Goal: Task Accomplishment & Management: Complete application form

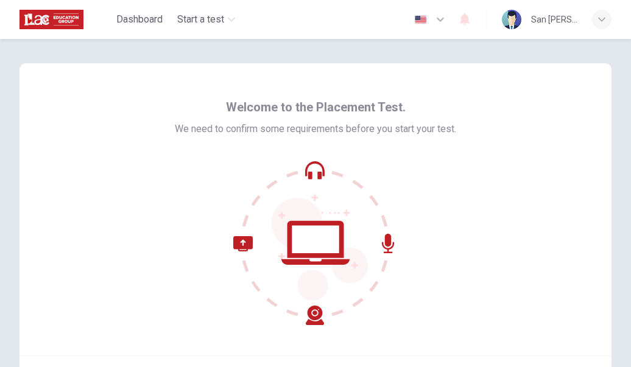
scroll to position [61, 0]
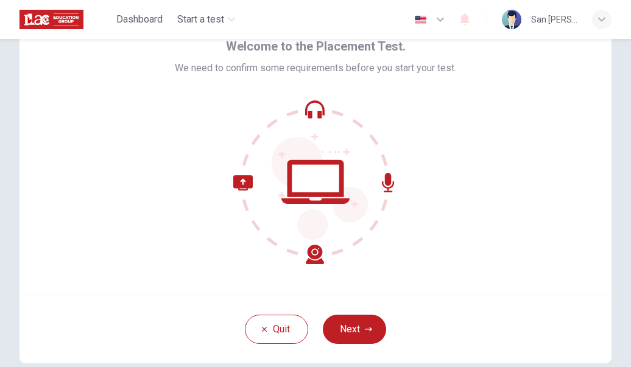
drag, startPoint x: 282, startPoint y: 241, endPoint x: 415, endPoint y: 268, distance: 135.5
click at [414, 268] on div "Welcome to the Placement Test. We need to confirm some requirements before you …" at bounding box center [315, 148] width 592 height 292
click at [352, 321] on button "Next" at bounding box center [354, 329] width 63 height 29
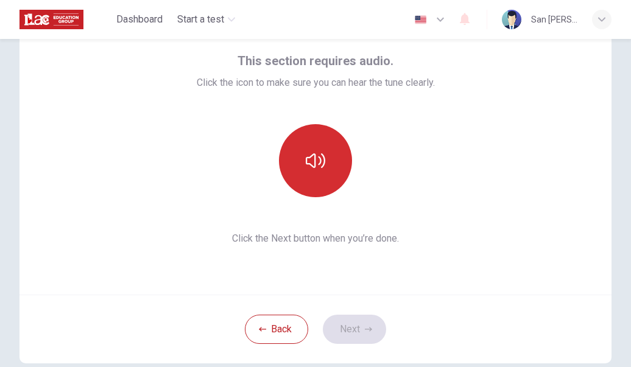
click at [302, 165] on button "button" at bounding box center [315, 160] width 73 height 73
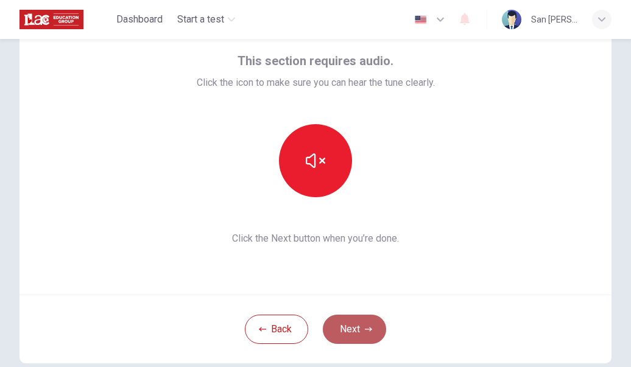
click at [357, 320] on button "Next" at bounding box center [354, 329] width 63 height 29
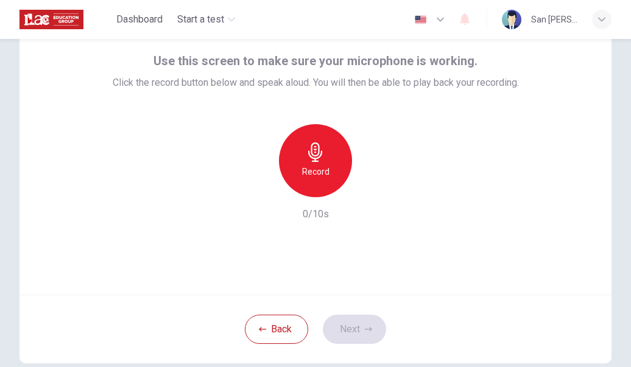
click at [333, 156] on div "Record" at bounding box center [315, 160] width 73 height 73
click at [257, 188] on icon "button" at bounding box center [259, 187] width 7 height 7
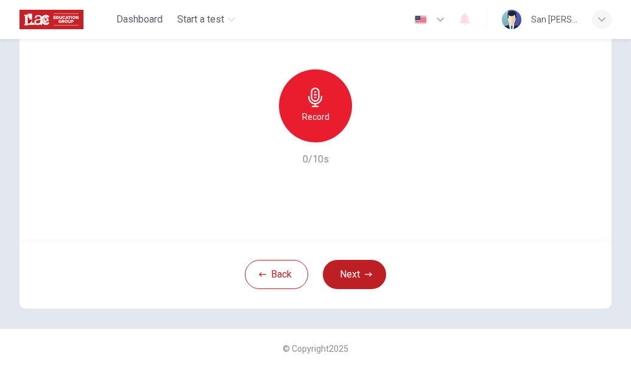
scroll to position [0, 0]
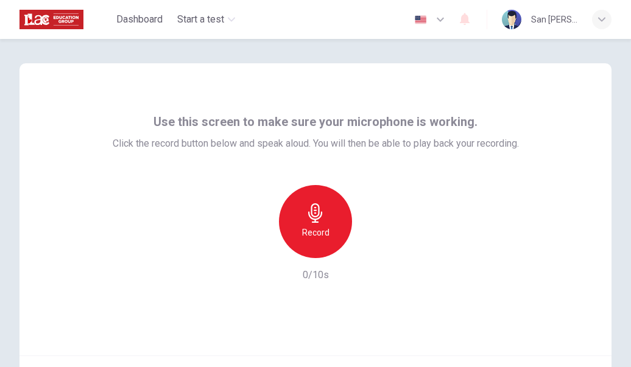
click at [447, 22] on button "button" at bounding box center [430, 19] width 44 height 24
click at [559, 366] on div at bounding box center [315, 367] width 631 height 0
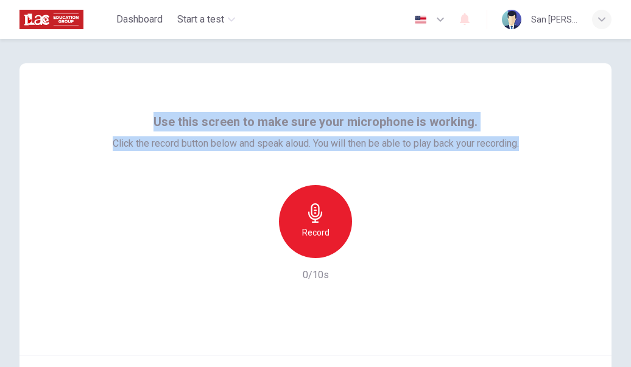
drag, startPoint x: 157, startPoint y: 120, endPoint x: 536, endPoint y: 156, distance: 380.4
click at [536, 156] on div "Use this screen to make sure your microphone is working. Click the record butto…" at bounding box center [315, 209] width 592 height 292
copy div "Use this screen to make sure your microphone is working. Click the record butto…"
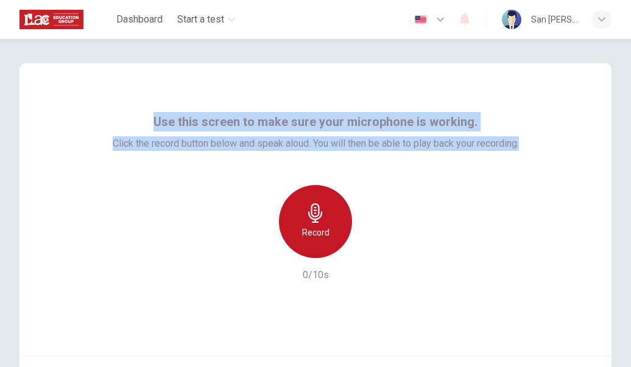
click at [317, 237] on h6 "Record" at bounding box center [315, 232] width 27 height 15
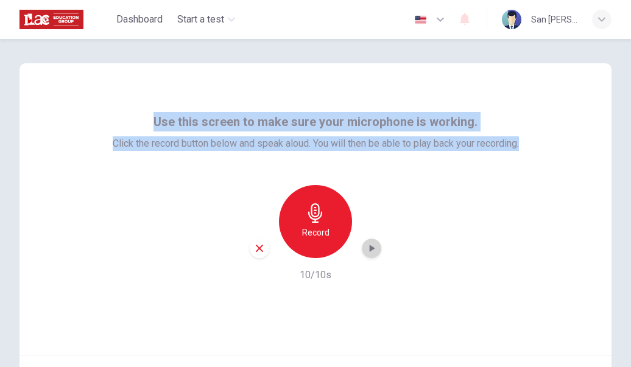
click at [365, 248] on icon "button" at bounding box center [371, 248] width 12 height 12
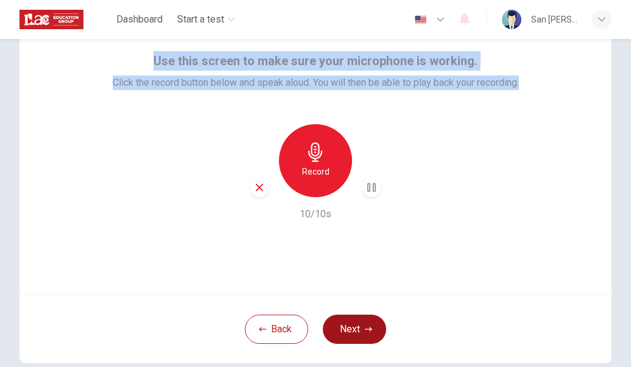
click at [365, 326] on icon "button" at bounding box center [368, 329] width 7 height 7
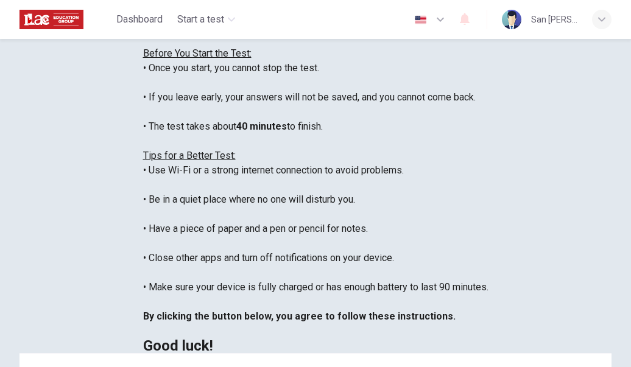
scroll to position [122, 0]
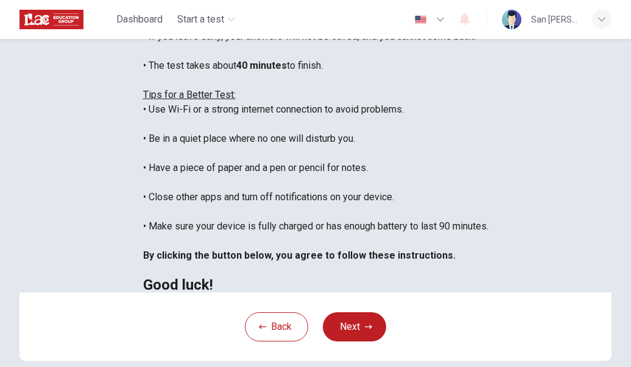
drag, startPoint x: 63, startPoint y: 222, endPoint x: 306, endPoint y: 220, distance: 242.3
click at [306, 220] on div "You are about to start a Placement Test . Before You Start the Test: • Once you…" at bounding box center [315, 124] width 345 height 336
copy div "Have a piece of paper and a pen or pencil for notes."
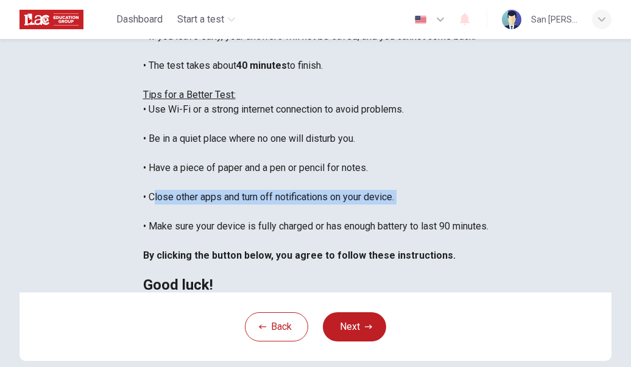
drag, startPoint x: 60, startPoint y: 252, endPoint x: 315, endPoint y: 262, distance: 255.9
click at [315, 262] on div "You are about to start a Placement Test . Before You Start the Test: • Once you…" at bounding box center [315, 124] width 345 height 336
copy div "Close other apps and turn off notifications on your device."
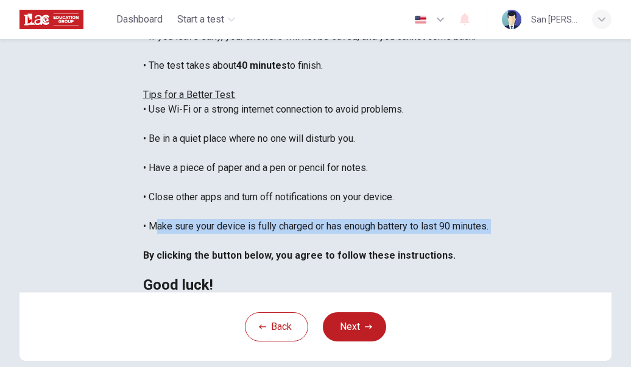
drag, startPoint x: 58, startPoint y: 279, endPoint x: 388, endPoint y: 295, distance: 330.3
click at [388, 292] on div "You are about to start a Placement Test . Before You Start the Test: • Once you…" at bounding box center [315, 124] width 345 height 336
copy div "Make sure your device is fully charged or has enough battery to last 90 minutes."
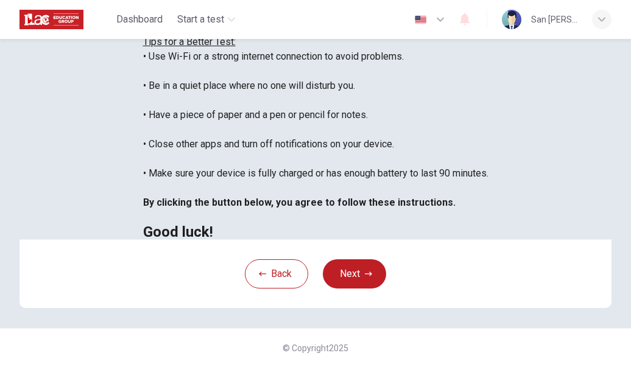
click at [199, 225] on h2 "Good luck!" at bounding box center [315, 232] width 345 height 15
click at [335, 268] on button "Next" at bounding box center [354, 273] width 63 height 29
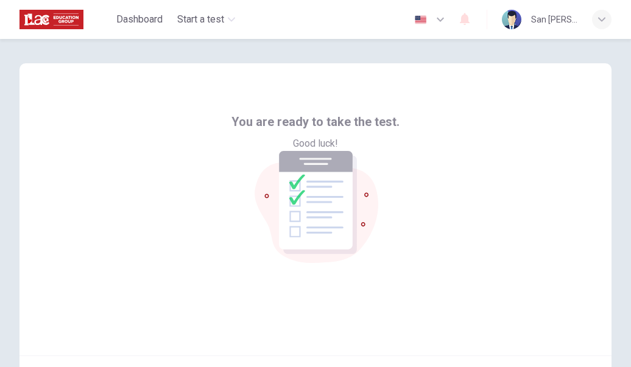
scroll to position [61, 0]
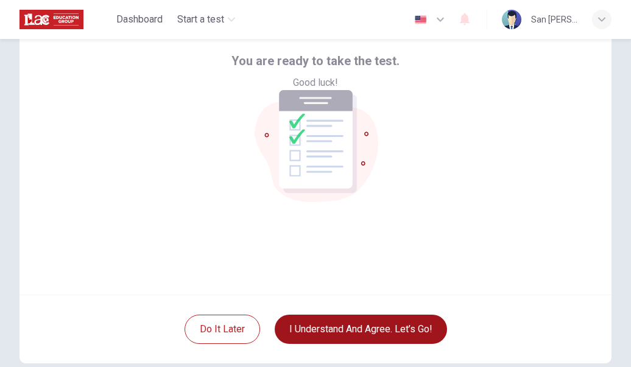
click at [363, 322] on button "I understand and agree. Let’s go!" at bounding box center [361, 329] width 172 height 29
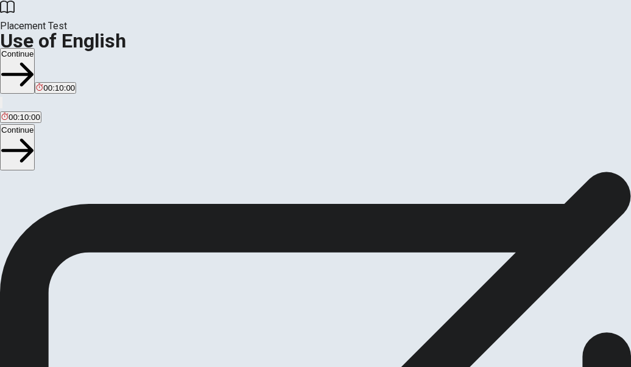
click at [35, 124] on button "Continue" at bounding box center [17, 147] width 35 height 46
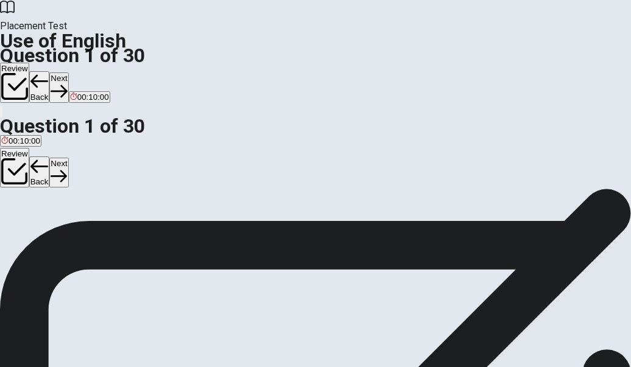
scroll to position [61, 0]
click at [29, 167] on div "B" at bounding box center [26, 162] width 6 height 9
click at [44, 155] on div "C" at bounding box center [38, 150] width 12 height 9
click at [68, 158] on button "Next" at bounding box center [58, 173] width 19 height 30
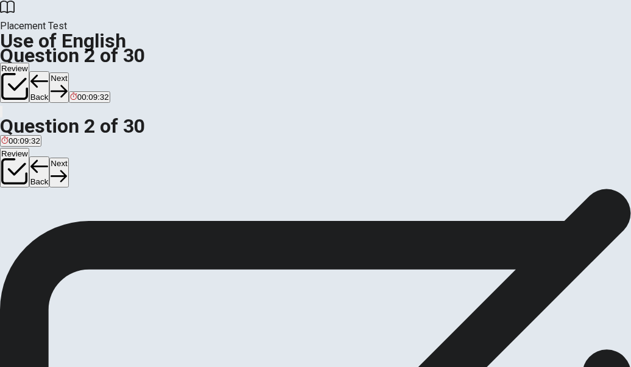
click at [14, 155] on div "A" at bounding box center [7, 150] width 13 height 9
click at [68, 158] on button "Next" at bounding box center [58, 173] width 19 height 30
click at [37, 155] on div "C" at bounding box center [34, 150] width 6 height 9
click at [50, 156] on button "Back" at bounding box center [39, 172] width 21 height 32
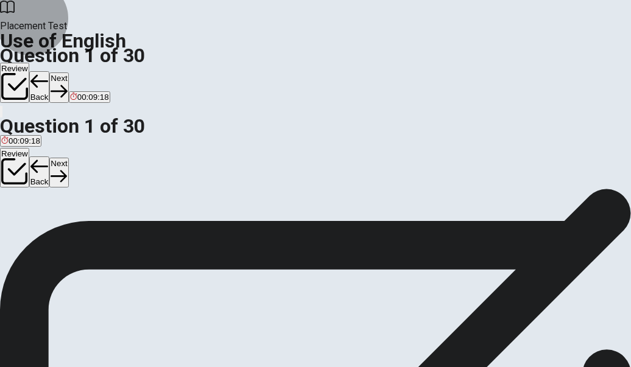
click at [68, 158] on button "Next" at bounding box center [58, 173] width 19 height 30
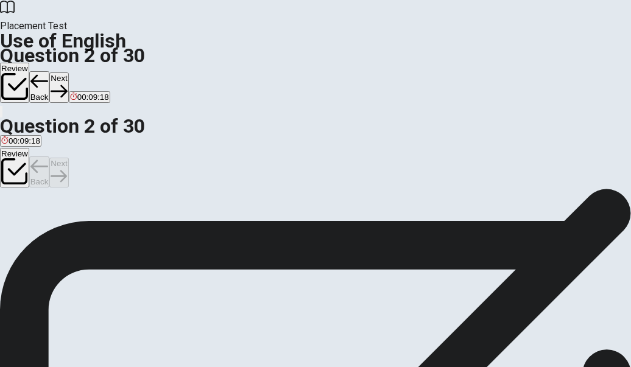
click at [594, 148] on div "Review Back Next" at bounding box center [315, 168] width 631 height 41
click at [68, 158] on button "Next" at bounding box center [58, 173] width 19 height 30
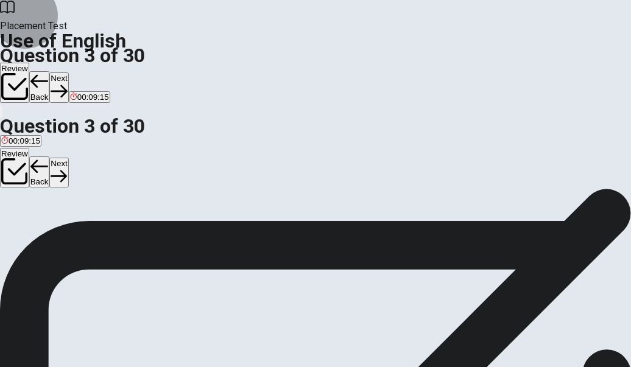
click at [68, 158] on button "Next" at bounding box center [58, 173] width 19 height 30
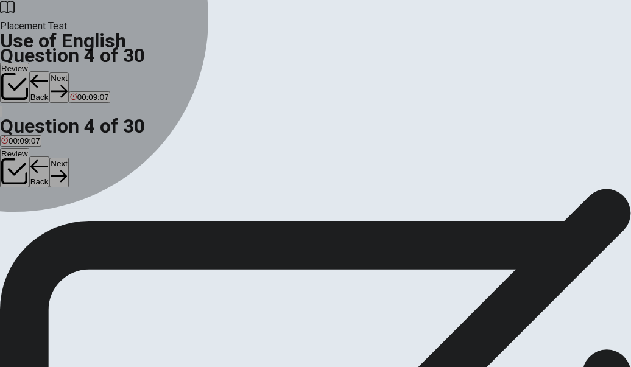
click at [35, 155] on div "B" at bounding box center [29, 150] width 13 height 9
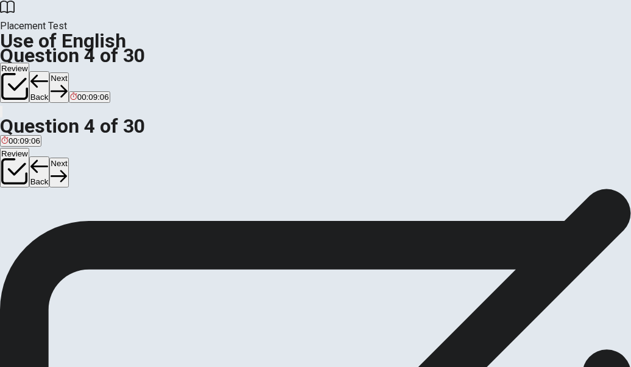
click at [68, 158] on button "Next" at bounding box center [58, 173] width 19 height 30
click at [124, 155] on div "D" at bounding box center [113, 150] width 21 height 9
click at [68, 158] on button "Next" at bounding box center [58, 173] width 19 height 30
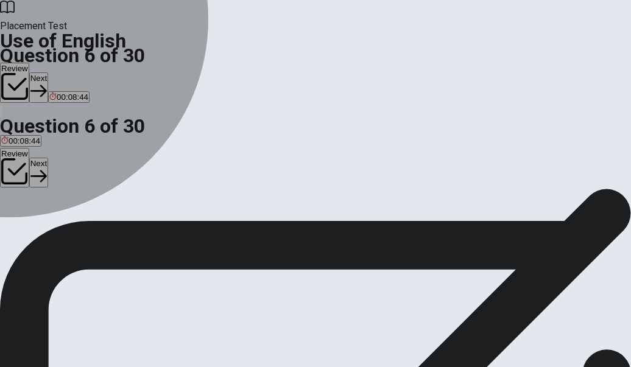
click at [41, 167] on div "B" at bounding box center [32, 162] width 17 height 9
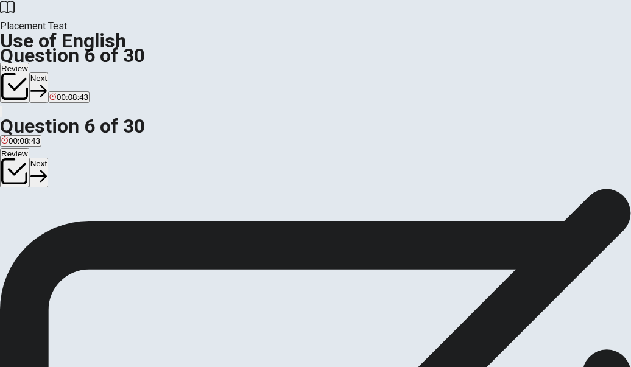
click at [48, 158] on button "Next" at bounding box center [38, 173] width 19 height 30
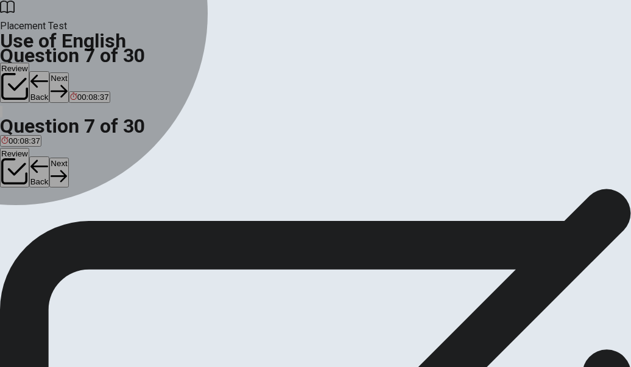
click at [19, 167] on div "A" at bounding box center [10, 162] width 18 height 9
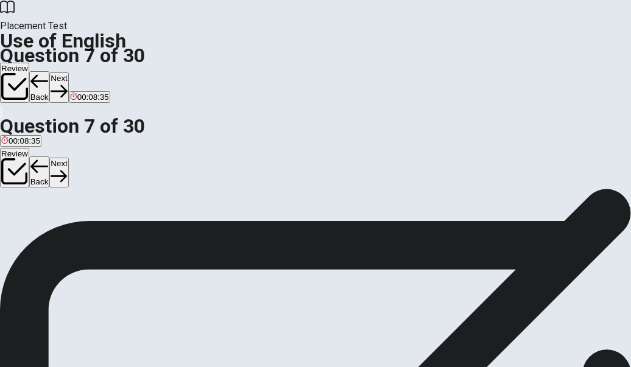
click at [68, 158] on button "Next" at bounding box center [58, 173] width 19 height 30
click at [58, 167] on div "B" at bounding box center [44, 162] width 27 height 9
click at [68, 158] on button "Next" at bounding box center [58, 173] width 19 height 30
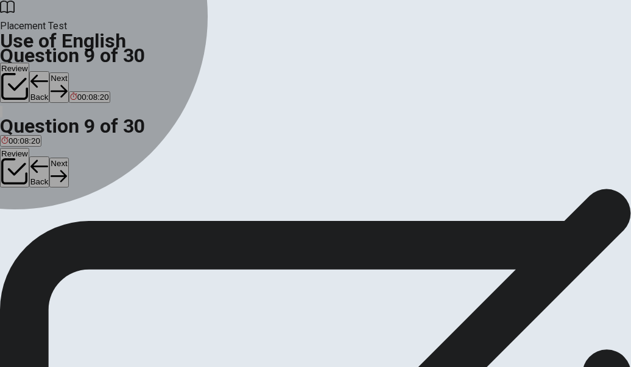
click at [19, 167] on div "A" at bounding box center [10, 162] width 18 height 9
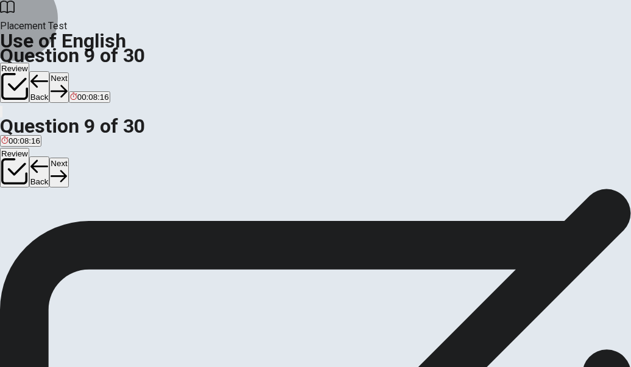
click at [68, 158] on button "Next" at bounding box center [58, 173] width 19 height 30
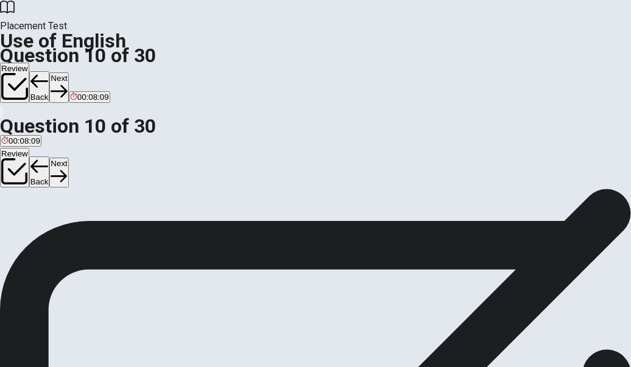
click at [81, 167] on div "D" at bounding box center [70, 162] width 21 height 9
click at [67, 168] on icon "button" at bounding box center [59, 176] width 16 height 16
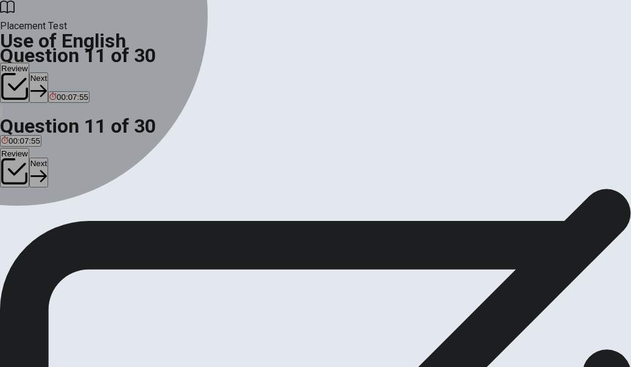
click at [52, 167] on div "C" at bounding box center [42, 162] width 19 height 9
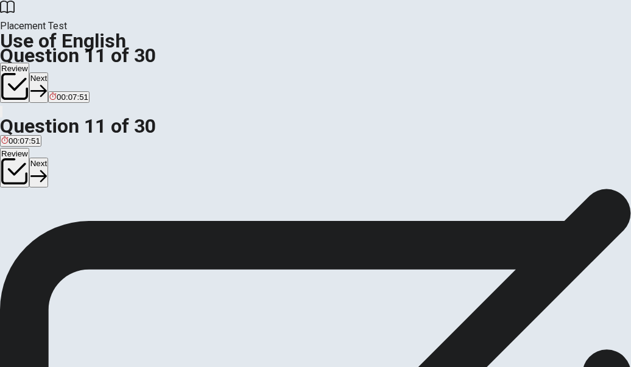
click at [48, 158] on button "Next" at bounding box center [38, 173] width 19 height 30
drag, startPoint x: 208, startPoint y: 167, endPoint x: 320, endPoint y: 167, distance: 112.0
click at [318, 167] on div "Question 12 He ___ a book when I called him. A was reading B is read C reading …" at bounding box center [315, 153] width 631 height 51
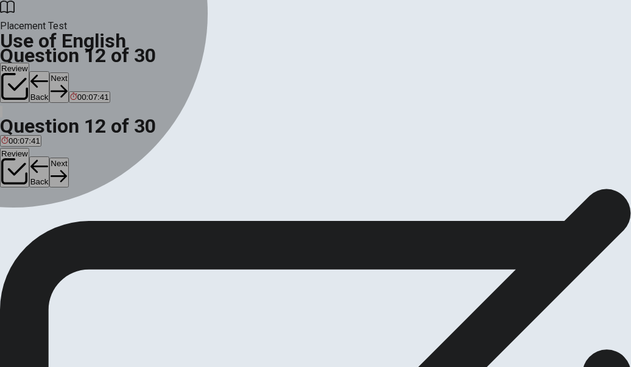
click at [45, 167] on div "A" at bounding box center [23, 162] width 44 height 9
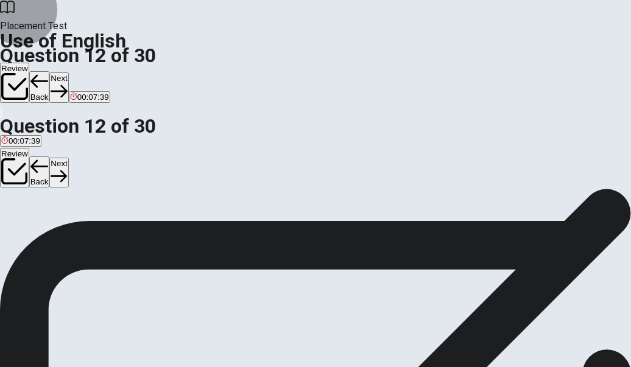
click at [68, 158] on button "Next" at bounding box center [58, 173] width 19 height 30
click at [34, 167] on div "A" at bounding box center [17, 162] width 33 height 9
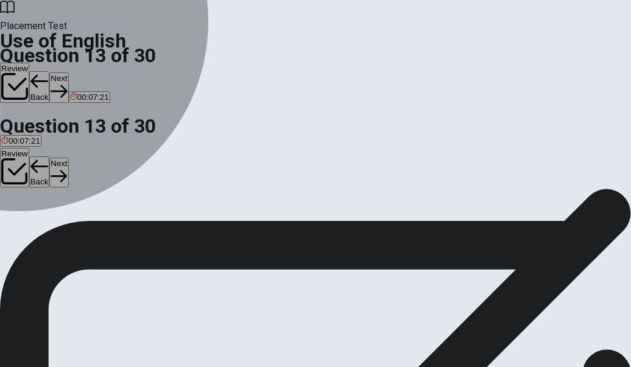
click at [67, 167] on div "B" at bounding box center [52, 162] width 30 height 9
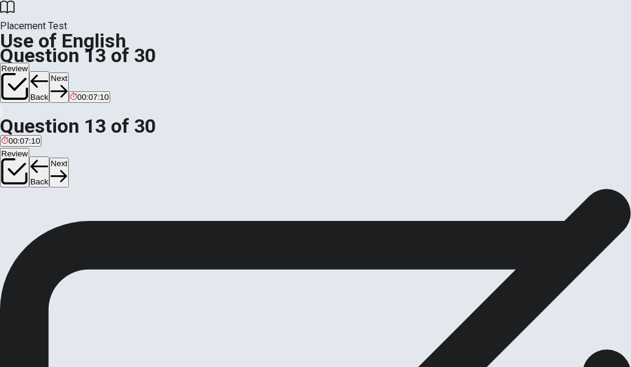
click at [68, 158] on button "Next" at bounding box center [58, 173] width 19 height 30
click at [13, 167] on div "A" at bounding box center [7, 162] width 12 height 9
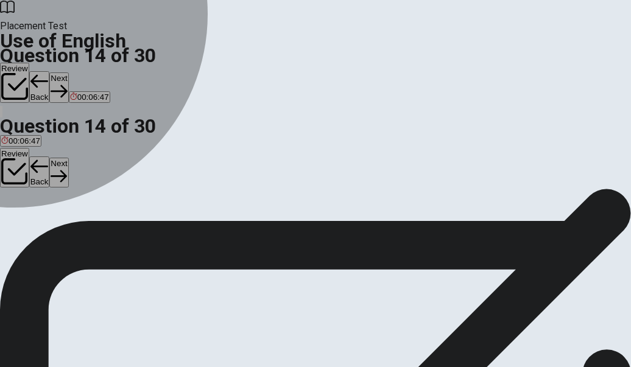
click at [38, 167] on div "B" at bounding box center [26, 162] width 23 height 9
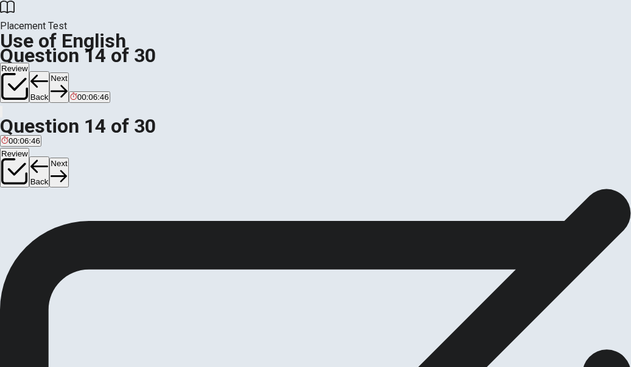
click at [13, 177] on span "are" at bounding box center [7, 171] width 12 height 9
click at [58, 177] on span "were" at bounding box center [49, 171] width 18 height 9
click at [68, 158] on button "Next" at bounding box center [58, 173] width 19 height 30
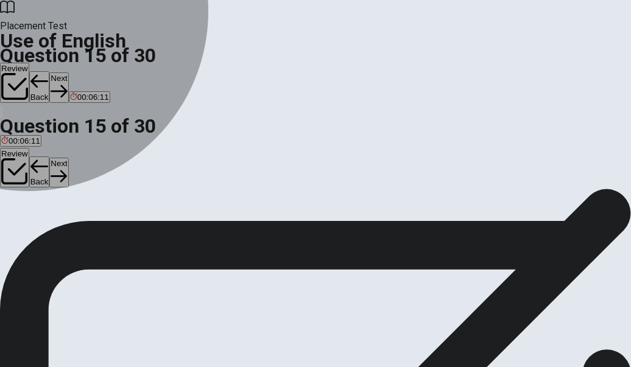
click at [34, 178] on button "B scarf" at bounding box center [24, 167] width 20 height 21
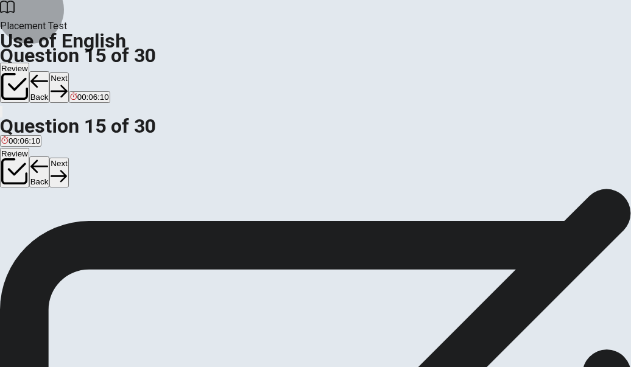
click at [68, 158] on button "Next" at bounding box center [58, 173] width 19 height 30
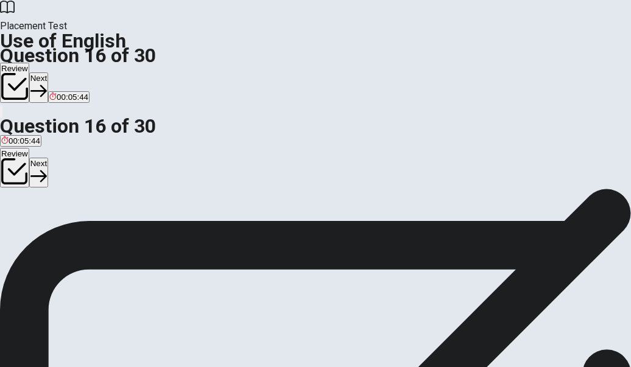
click at [51, 167] on div "C" at bounding box center [42, 162] width 16 height 9
click at [48, 158] on button "Next" at bounding box center [38, 173] width 19 height 30
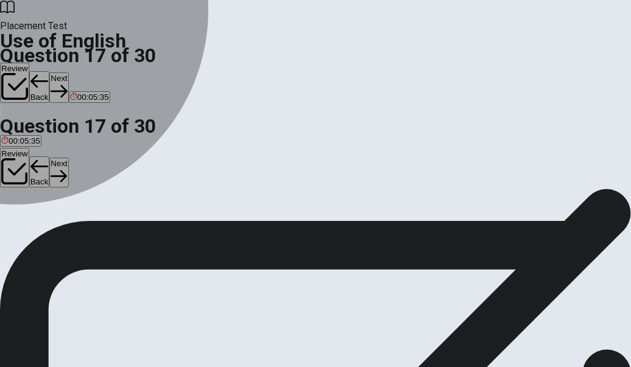
click at [19, 167] on div "A" at bounding box center [10, 162] width 18 height 9
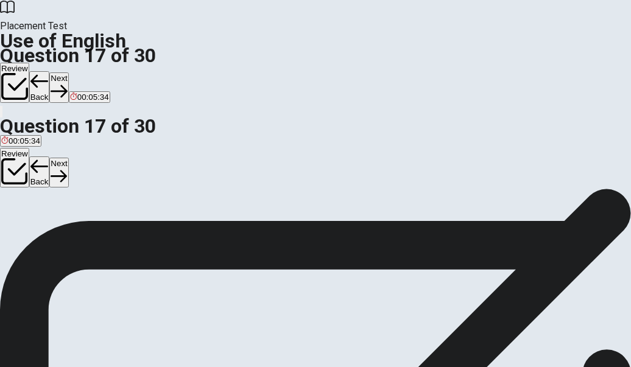
click at [68, 158] on button "Next" at bounding box center [58, 173] width 19 height 30
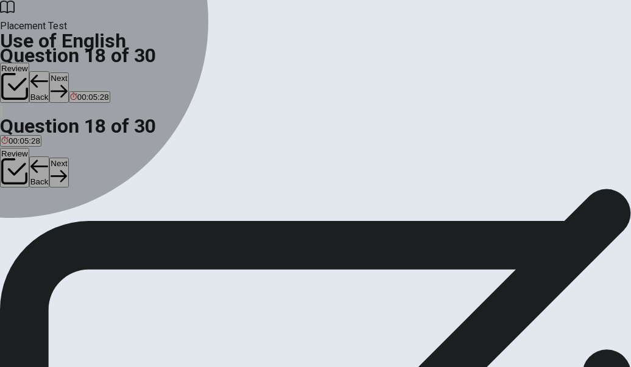
click at [35, 167] on div "B" at bounding box center [28, 162] width 14 height 9
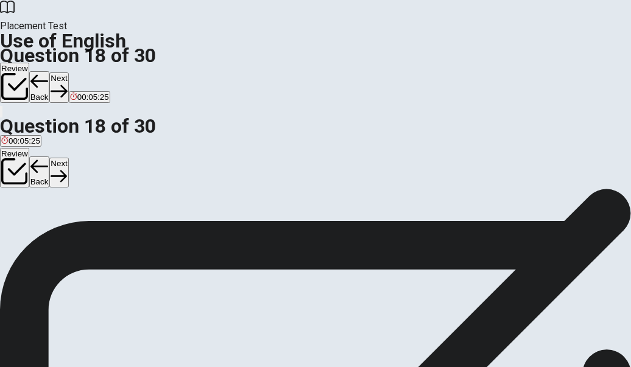
click at [68, 158] on button "Next" at bounding box center [58, 173] width 19 height 30
drag, startPoint x: 214, startPoint y: 167, endPoint x: 331, endPoint y: 167, distance: 116.9
click at [138, 155] on span "Choose the opposite of "boring":" at bounding box center [69, 150] width 138 height 12
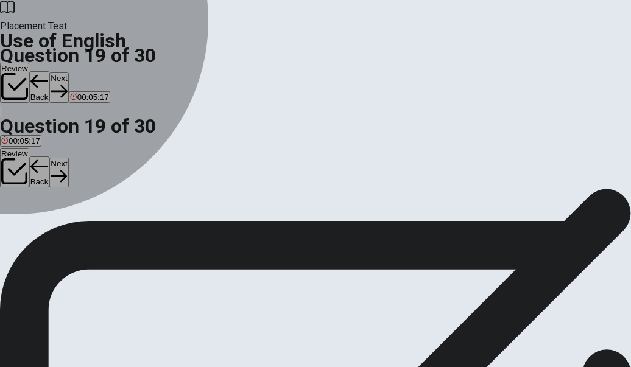
click at [15, 167] on div "A" at bounding box center [8, 162] width 14 height 9
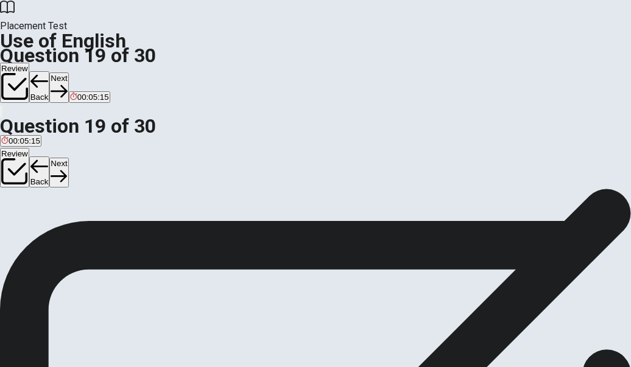
click at [68, 158] on button "Next" at bounding box center [58, 173] width 19 height 30
click at [69, 167] on div "C" at bounding box center [56, 162] width 27 height 9
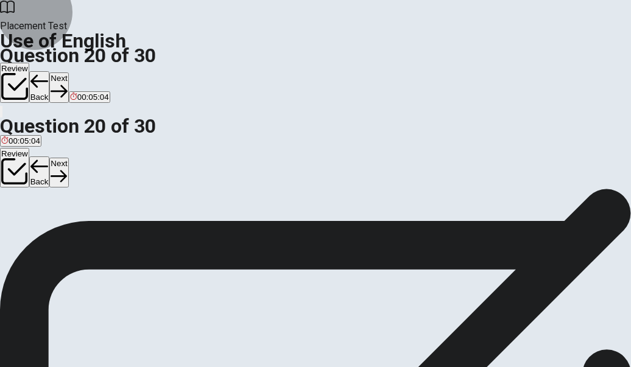
click at [68, 158] on button "Next" at bounding box center [58, 173] width 19 height 30
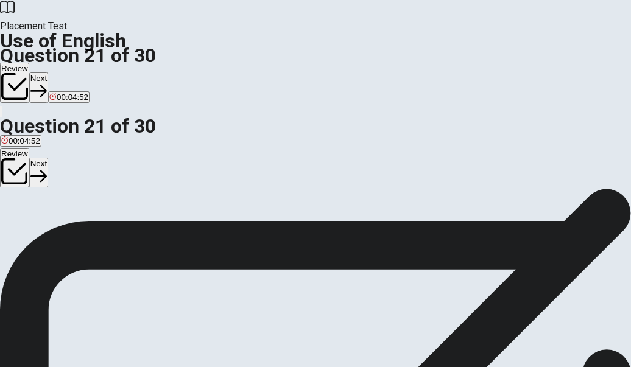
click at [102, 167] on div "D" at bounding box center [88, 162] width 27 height 9
click at [48, 158] on button "Next" at bounding box center [38, 173] width 19 height 30
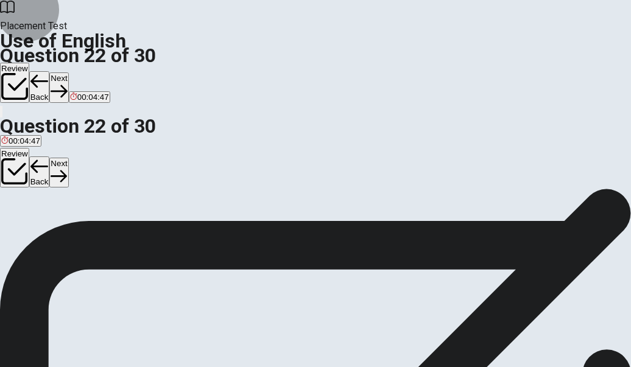
click at [50, 156] on button "Back" at bounding box center [39, 172] width 21 height 32
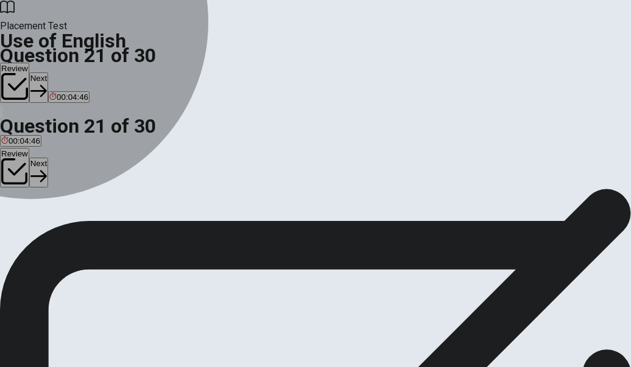
click at [72, 177] on span "read" at bounding box center [64, 171] width 16 height 9
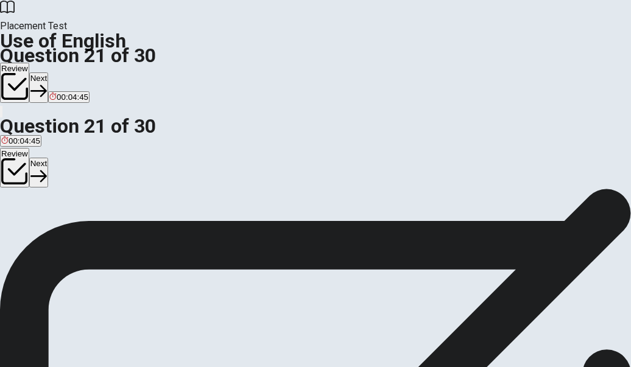
click at [48, 158] on button "Next" at bounding box center [38, 173] width 19 height 30
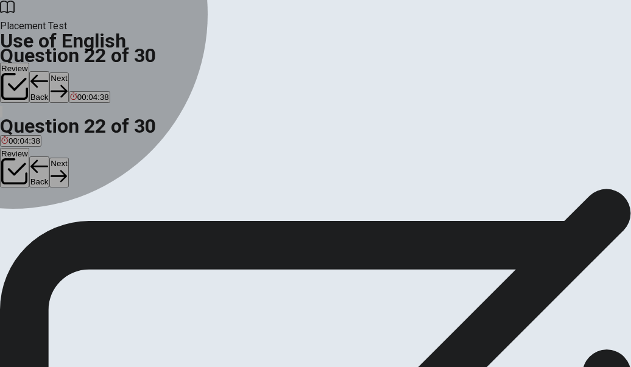
click at [163, 167] on div "D" at bounding box center [141, 162] width 44 height 9
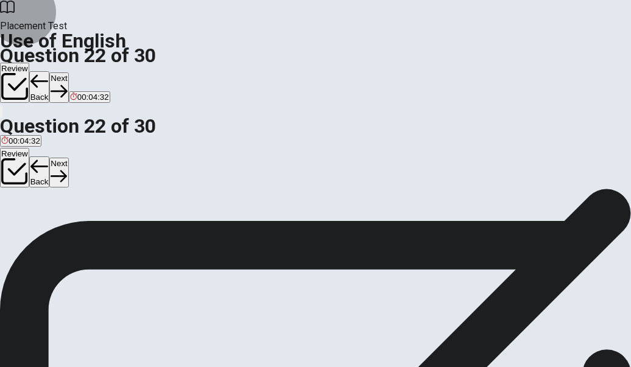
click at [68, 158] on button "Next" at bounding box center [58, 173] width 19 height 30
click at [54, 167] on div "B" at bounding box center [38, 162] width 30 height 9
click at [68, 158] on button "Next" at bounding box center [58, 173] width 19 height 30
click at [46, 167] on div "B" at bounding box center [38, 162] width 13 height 9
click at [68, 158] on button "Next" at bounding box center [58, 173] width 19 height 30
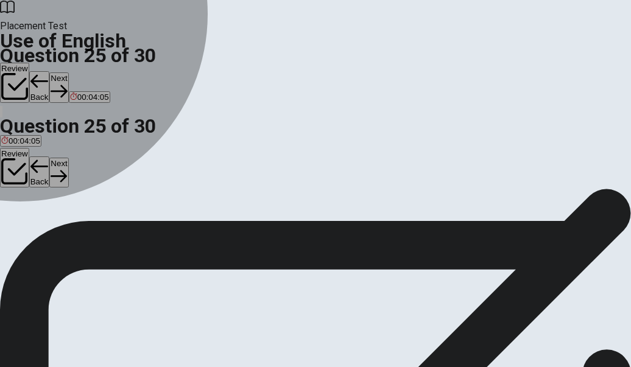
click at [19, 167] on div "A" at bounding box center [10, 162] width 18 height 9
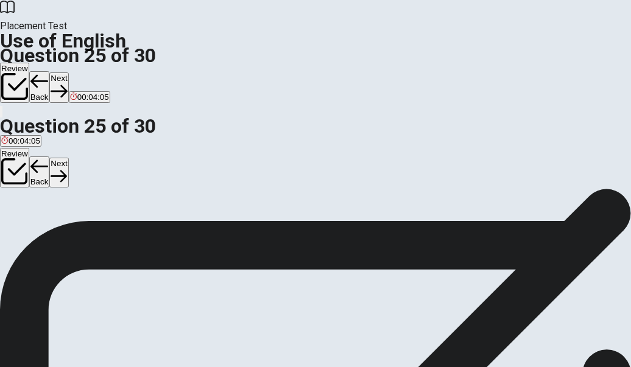
click at [68, 158] on button "Next" at bounding box center [58, 173] width 19 height 30
click at [86, 167] on div "D" at bounding box center [75, 162] width 21 height 9
click at [48, 158] on button "Next" at bounding box center [38, 173] width 19 height 30
click at [20, 167] on div "A" at bounding box center [10, 162] width 19 height 9
click at [68, 158] on button "Next" at bounding box center [58, 173] width 19 height 30
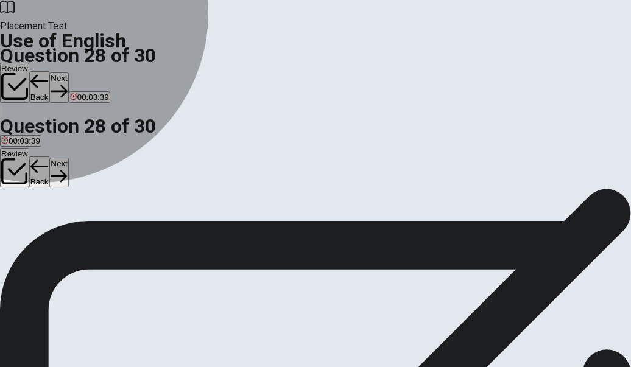
click at [59, 177] on span "pencil" at bounding box center [48, 171] width 21 height 9
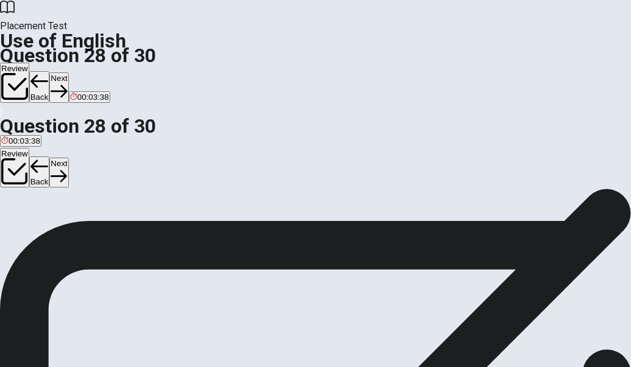
click at [68, 158] on button "Next" at bounding box center [58, 173] width 19 height 30
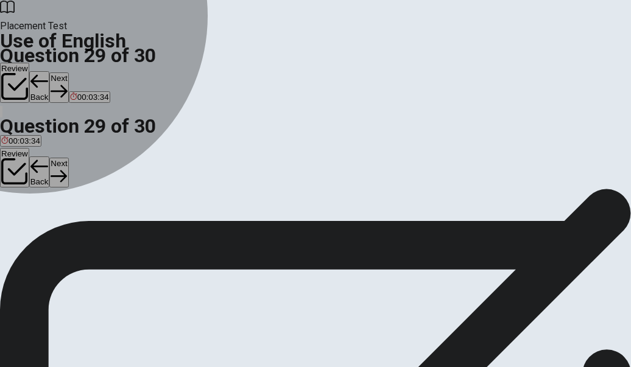
click at [35, 177] on span "eat" at bounding box center [29, 171] width 12 height 9
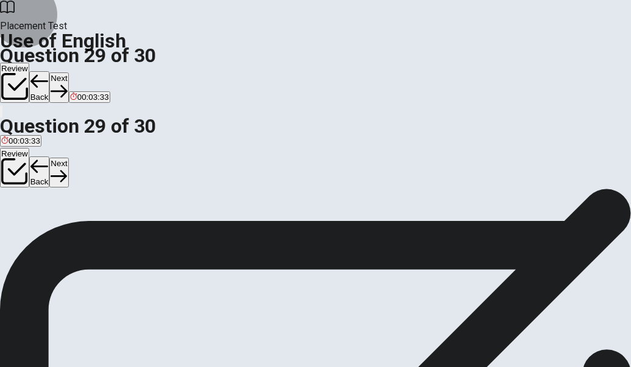
click at [68, 158] on button "Next" at bounding box center [58, 173] width 19 height 30
click at [72, 177] on span "playing" at bounding box center [60, 171] width 26 height 9
click at [68, 158] on button "Next" at bounding box center [58, 173] width 19 height 30
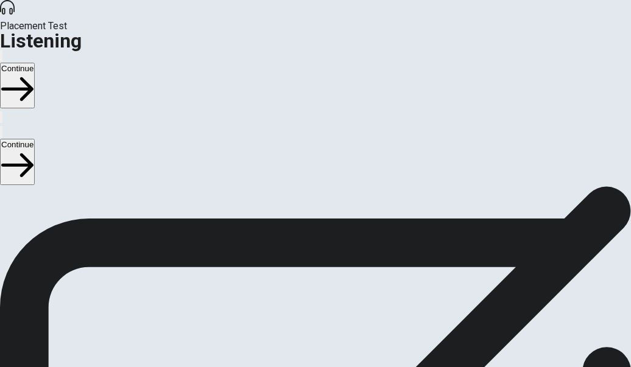
scroll to position [0, 0]
click at [2, 126] on button "button" at bounding box center [1, 132] width 2 height 12
click at [529, 124] on div at bounding box center [315, 131] width 631 height 15
click at [16, 136] on icon "button" at bounding box center [8, 141] width 15 height 11
drag, startPoint x: 488, startPoint y: 54, endPoint x: 429, endPoint y: 81, distance: 64.8
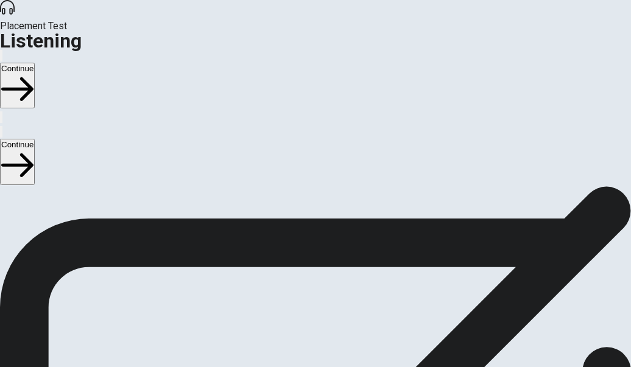
click at [488, 124] on div at bounding box center [315, 131] width 631 height 15
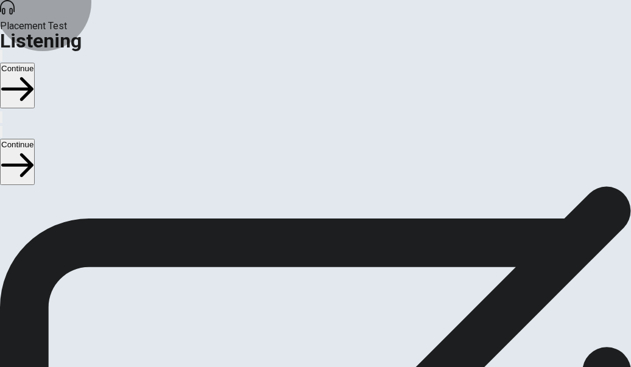
click at [35, 139] on button "Continue" at bounding box center [17, 162] width 35 height 46
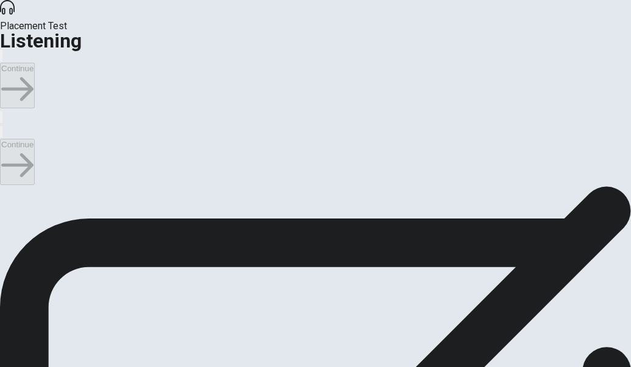
click at [8, 128] on input "checkbox" at bounding box center [4, 132] width 8 height 8
checkbox input "true"
type input "3"
click at [8, 128] on input "checkbox" at bounding box center [4, 132] width 8 height 8
checkbox input "false"
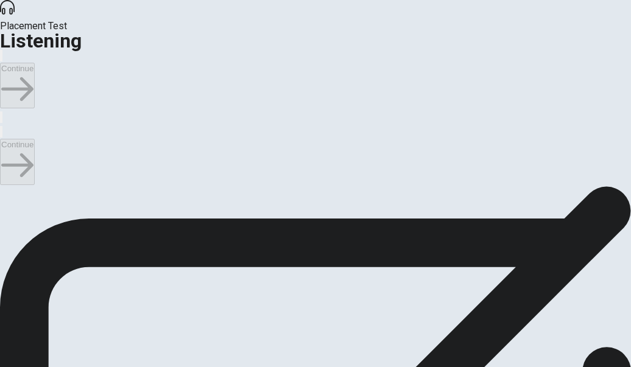
scroll to position [61, 0]
type input "8"
click at [8, 189] on input "checkbox" at bounding box center [4, 193] width 8 height 8
checkbox input "true"
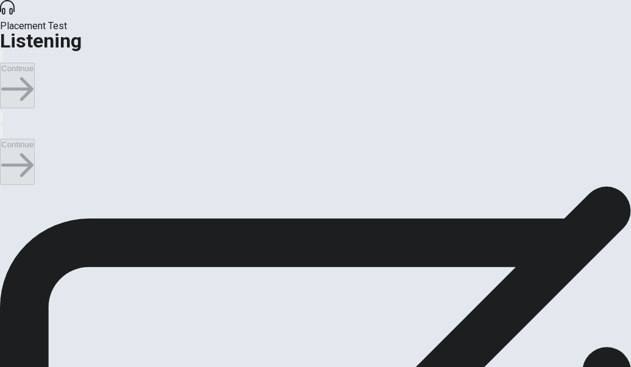
scroll to position [17, 0]
type input "11"
click at [8, 172] on input "checkbox" at bounding box center [4, 176] width 8 height 8
checkbox input "false"
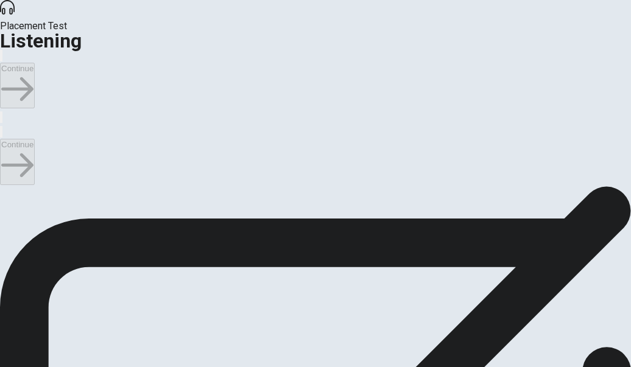
type input "15"
click at [8, 172] on input "checkbox" at bounding box center [4, 176] width 8 height 8
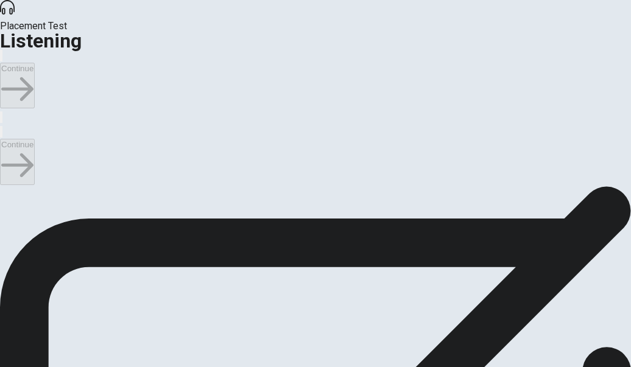
checkbox input "true"
type input "16"
click at [8, 172] on input "checkbox" at bounding box center [4, 176] width 8 height 8
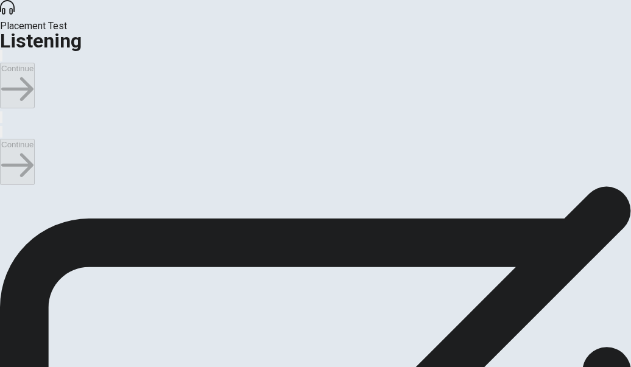
scroll to position [139, 0]
click at [8, 172] on input "checkbox" at bounding box center [4, 176] width 8 height 8
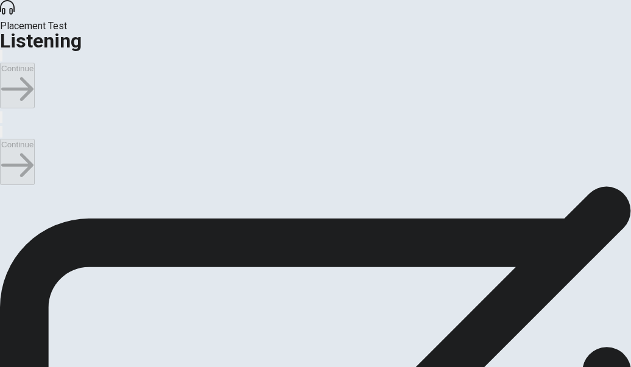
checkbox input "true"
type input "50"
click at [8, 189] on input "checkbox" at bounding box center [4, 193] width 8 height 8
checkbox input "false"
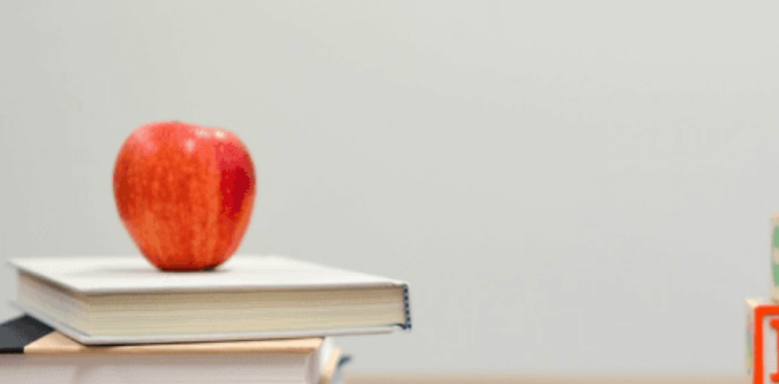
drag, startPoint x: 195, startPoint y: 174, endPoint x: 185, endPoint y: 175, distance: 9.8
drag, startPoint x: 177, startPoint y: 175, endPoint x: 169, endPoint y: 175, distance: 7.9
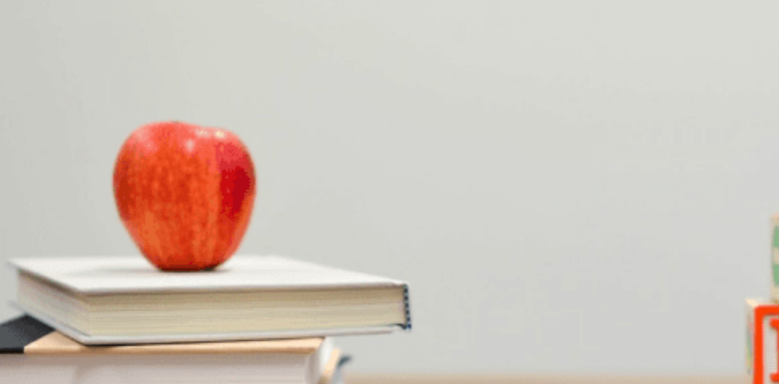
click at [100, 212] on div "B" at bounding box center [79, 216] width 44 height 9
click at [55, 211] on button "A It’s not enough" at bounding box center [27, 221] width 55 height 21
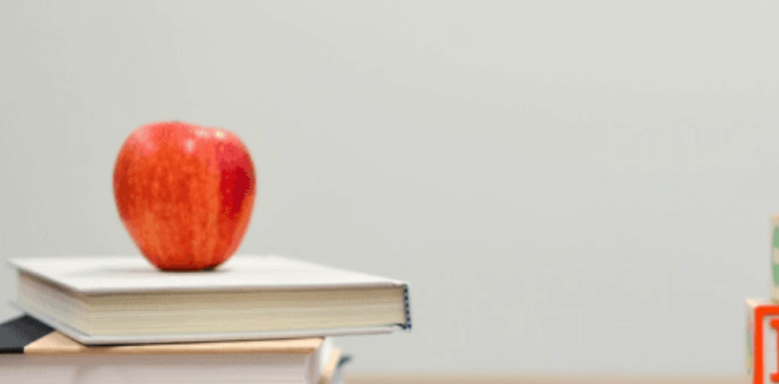
click at [174, 262] on button "B [GEOGRAPHIC_DATA]" at bounding box center [130, 272] width 87 height 21
click at [260, 272] on span "[GEOGRAPHIC_DATA]" at bounding box center [217, 276] width 85 height 9
click at [182, 270] on div "C" at bounding box center [147, 274] width 69 height 9
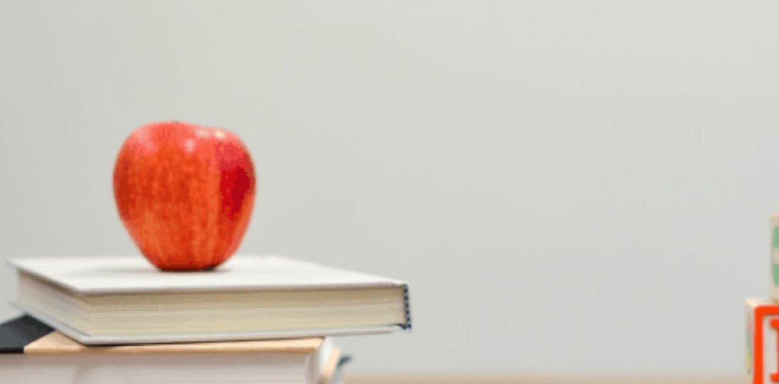
click at [111, 279] on span "A forest retreat" at bounding box center [84, 283] width 53 height 9
click at [182, 279] on span "A summer vacation" at bounding box center [147, 283] width 69 height 9
click at [55, 279] on span "A mountain trip" at bounding box center [28, 283] width 54 height 9
click at [35, 63] on button "Continue" at bounding box center [17, 86] width 35 height 46
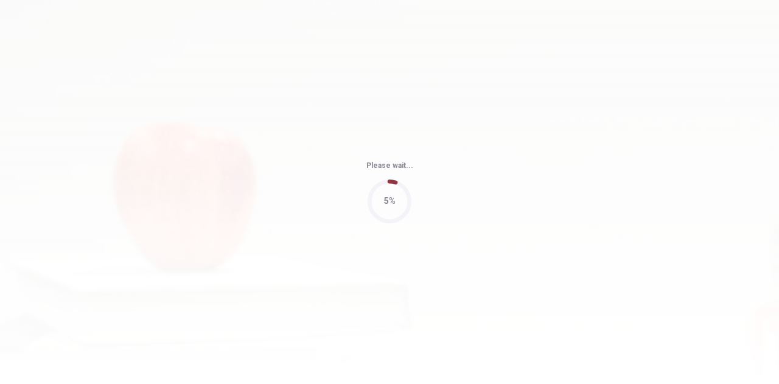
type input "76"
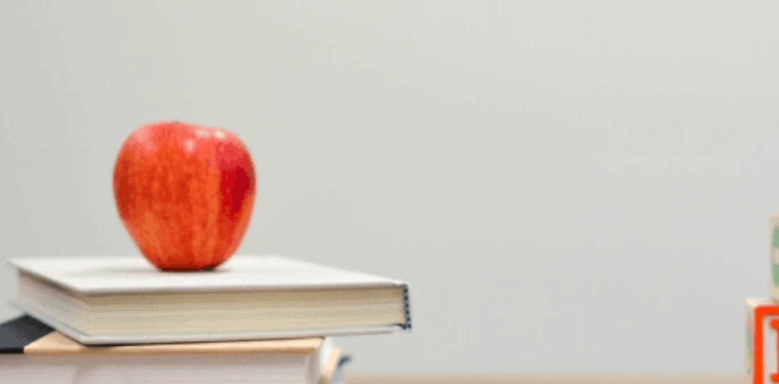
scroll to position [548, 0]
click at [24, 334] on div "A" at bounding box center [12, 338] width 23 height 9
click at [79, 240] on span "Snacks and a blanket" at bounding box center [39, 244] width 77 height 9
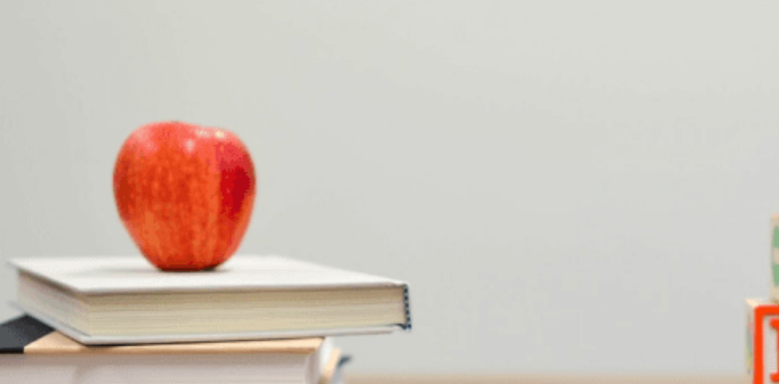
drag, startPoint x: 416, startPoint y: 320, endPoint x: 420, endPoint y: 295, distance: 25.2
click at [205, 301] on span "The woman" at bounding box center [184, 296] width 43 height 9
click at [219, 323] on span "To the countryside" at bounding box center [186, 327] width 66 height 9
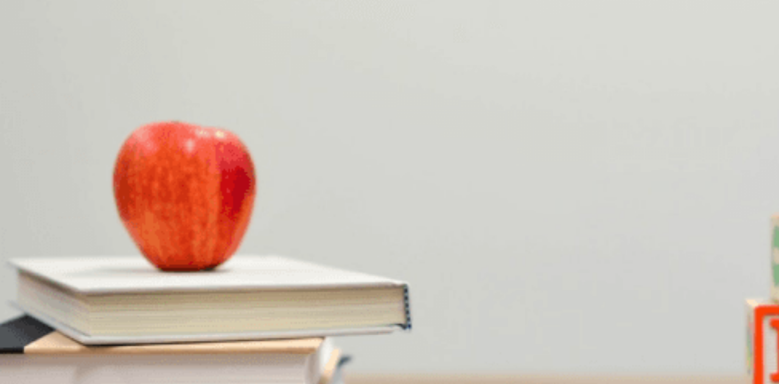
click at [75, 272] on span "By the lake" at bounding box center [55, 276] width 40 height 9
click at [35, 63] on button "Continue" at bounding box center [17, 86] width 35 height 46
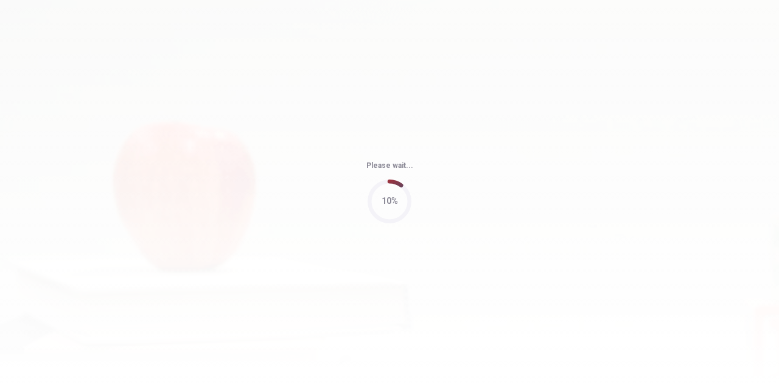
type input "46"
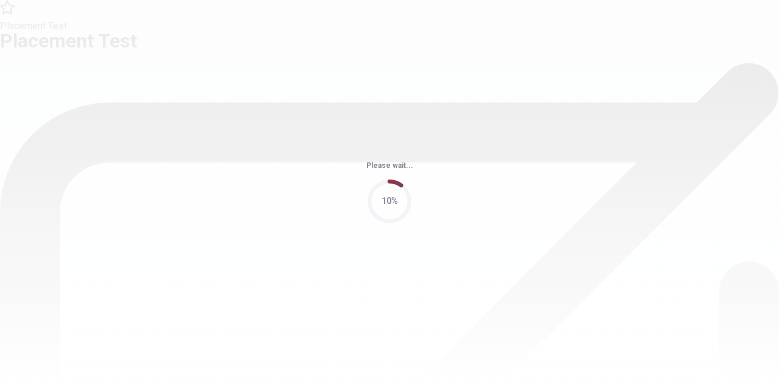
scroll to position [0, 0]
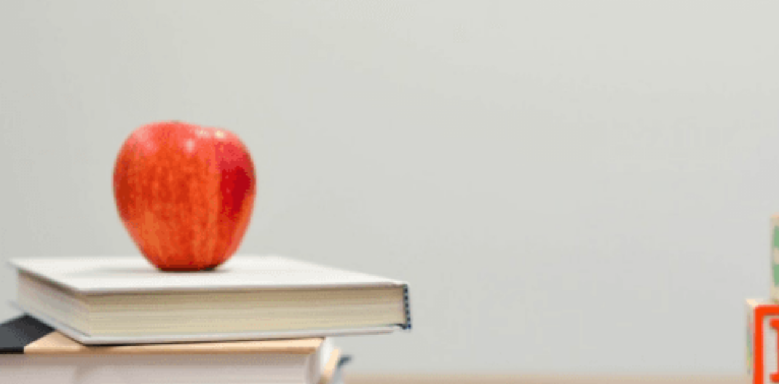
drag, startPoint x: 480, startPoint y: 128, endPoint x: 554, endPoint y: 130, distance: 74.3
click at [220, 217] on span "What does the woman say about [PERSON_NAME]?" at bounding box center [110, 223] width 220 height 12
click at [174, 268] on span "What type of appointment does he have?" at bounding box center [87, 274] width 174 height 12
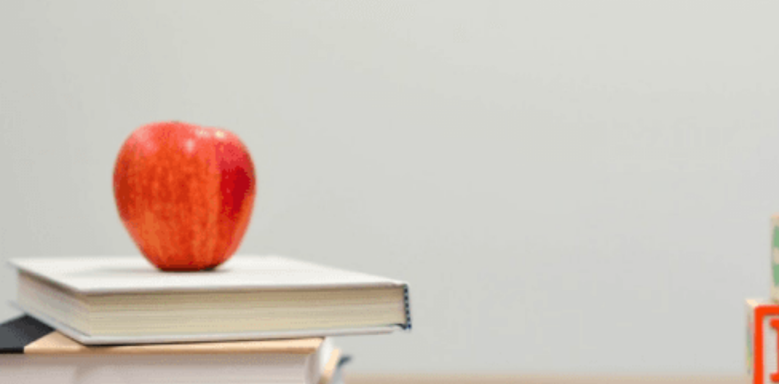
scroll to position [913, 0]
click at [61, 240] on span "He is very gentle" at bounding box center [31, 244] width 60 height 9
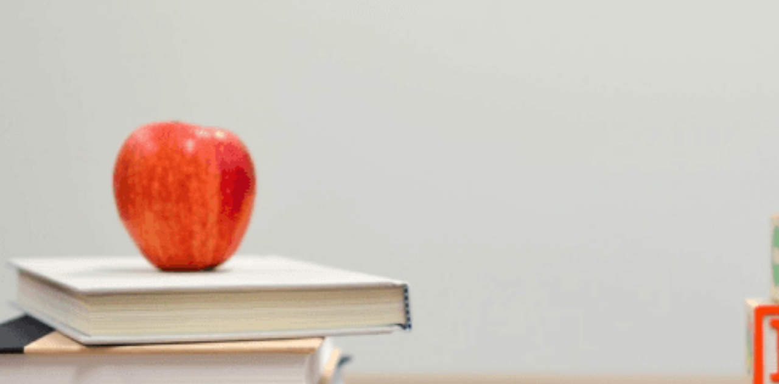
click at [206, 292] on span "Routine cleaning" at bounding box center [175, 296] width 60 height 9
click at [68, 334] on div "A" at bounding box center [34, 338] width 67 height 9
click at [138, 221] on span "[PERSON_NAME]" at bounding box center [104, 225] width 67 height 9
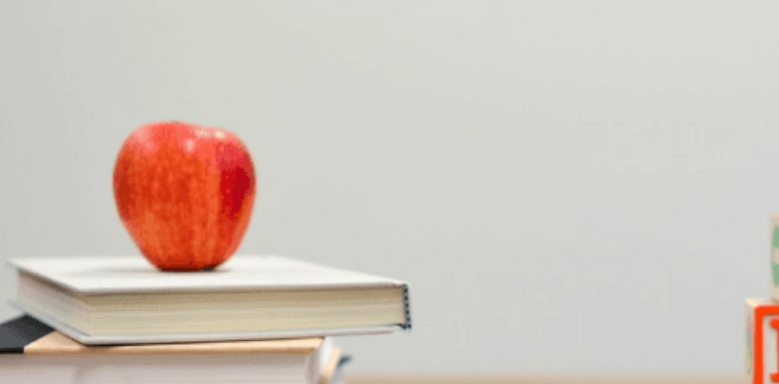
scroll to position [1127, 0]
click at [99, 323] on span "3 p.m." at bounding box center [87, 327] width 23 height 9
click at [35, 63] on button "Continue" at bounding box center [17, 86] width 35 height 46
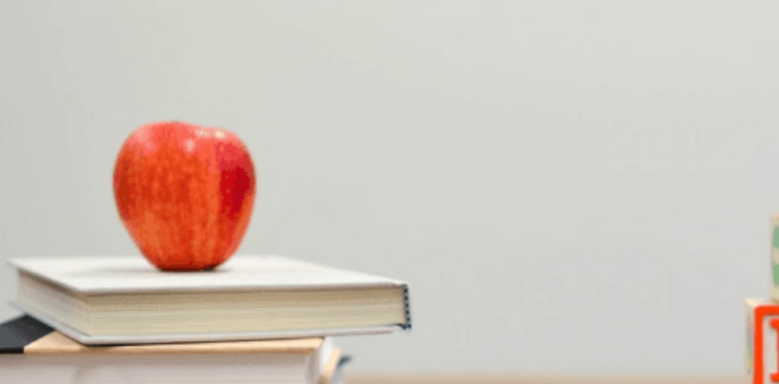
scroll to position [69, 0]
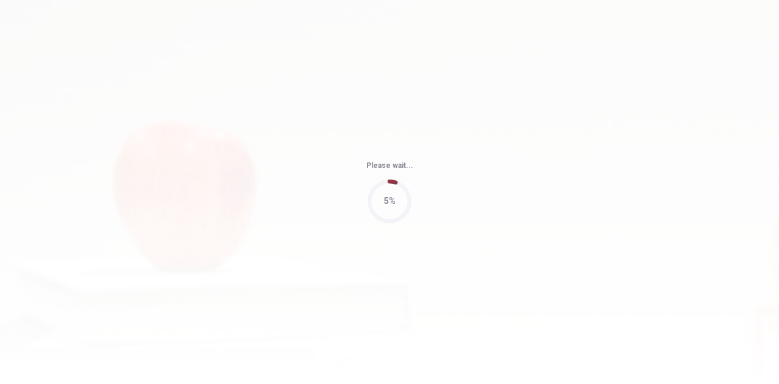
type input "48"
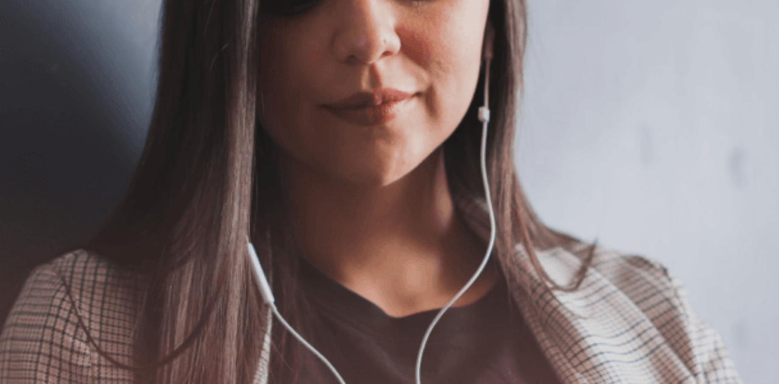
scroll to position [90, 0]
drag, startPoint x: 158, startPoint y: 295, endPoint x: 222, endPoint y: 292, distance: 64.0
click at [220, 211] on span "Use a headset if available (recommended for best audio quality). Ensure your mi…" at bounding box center [137, 161] width 275 height 99
click at [235, 211] on span "Use a headset if available (recommended for best audio quality). Ensure your mi…" at bounding box center [137, 161] width 275 height 99
click at [35, 63] on button "Continue" at bounding box center [17, 86] width 35 height 46
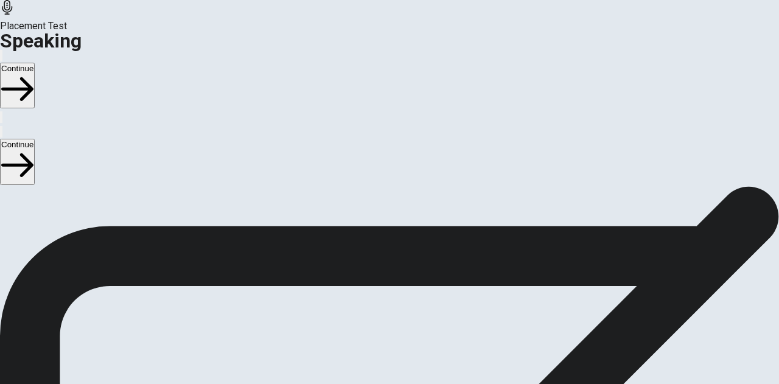
click at [376, 340] on button "Play Audio" at bounding box center [375, 346] width 2 height 12
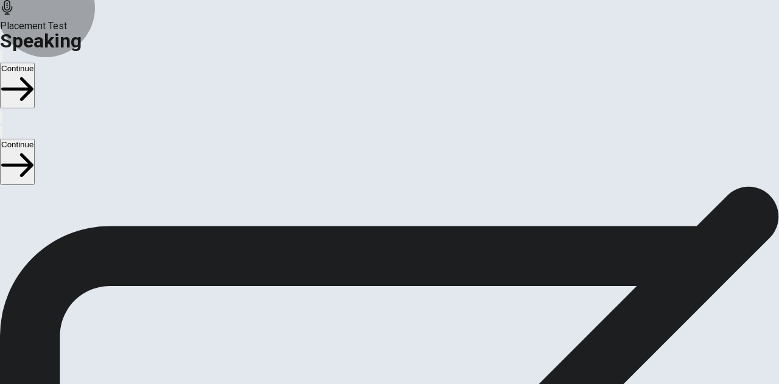
click at [35, 63] on button "Continue" at bounding box center [17, 86] width 35 height 46
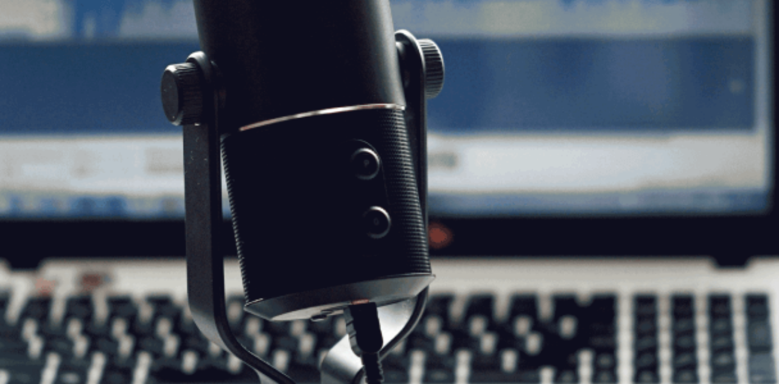
drag, startPoint x: 99, startPoint y: 195, endPoint x: 184, endPoint y: 203, distance: 85.0
click at [180, 203] on span "The Speaking Test will start now. There are 3 questions in this section. • 1 qu…" at bounding box center [223, 198] width 447 height 172
click at [201, 202] on span "The Speaking Test will start now. There are 3 questions in this section. • 1 qu…" at bounding box center [223, 198] width 447 height 172
click at [35, 63] on button "Continue" at bounding box center [17, 86] width 35 height 46
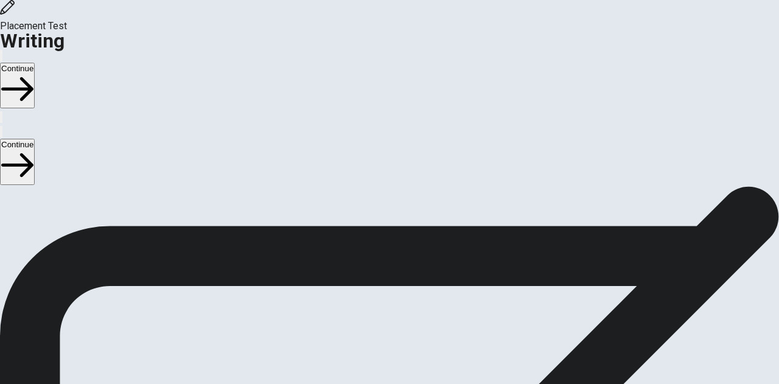
scroll to position [0, 0]
click at [35, 63] on button "Continue" at bounding box center [17, 86] width 35 height 46
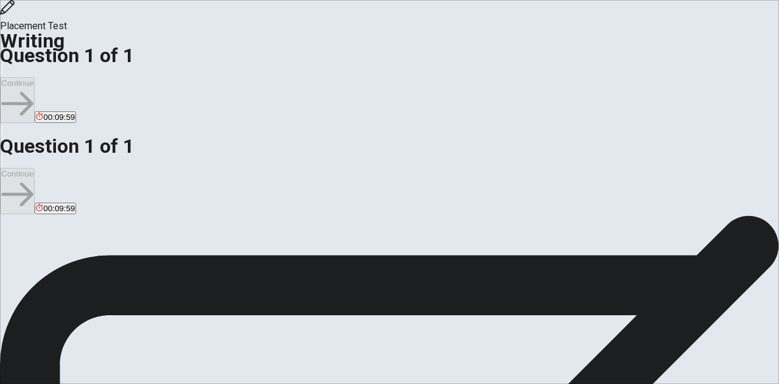
drag, startPoint x: 465, startPoint y: 152, endPoint x: 530, endPoint y: 155, distance: 64.6
drag, startPoint x: 47, startPoint y: 119, endPoint x: 158, endPoint y: 127, distance: 111.1
click at [158, 242] on span "Write about your opinion on a topic. Important things to remember: Try to write…" at bounding box center [129, 357] width 259 height 231
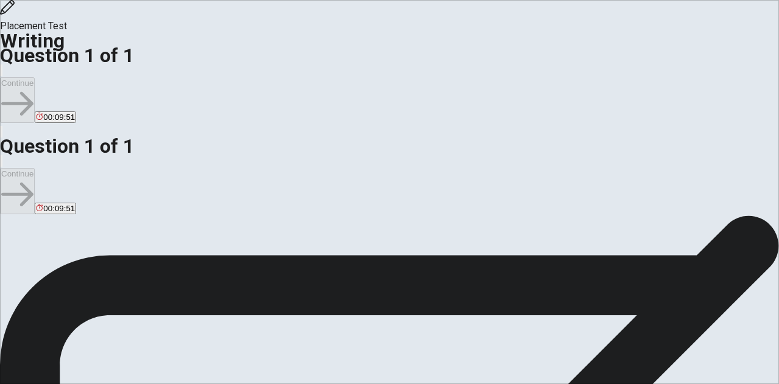
drag, startPoint x: 44, startPoint y: 149, endPoint x: 159, endPoint y: 155, distance: 114.6
click at [156, 242] on span "Write about your opinion on a topic. Important things to remember: Try to write…" at bounding box center [129, 357] width 259 height 231
click at [197, 242] on span "Write about your opinion on a topic. Important things to remember: Try to write…" at bounding box center [129, 357] width 259 height 231
drag, startPoint x: 47, startPoint y: 181, endPoint x: 152, endPoint y: 184, distance: 105.4
click at [152, 242] on span "Write about your opinion on a topic. Important things to remember: Try to write…" at bounding box center [129, 357] width 259 height 231
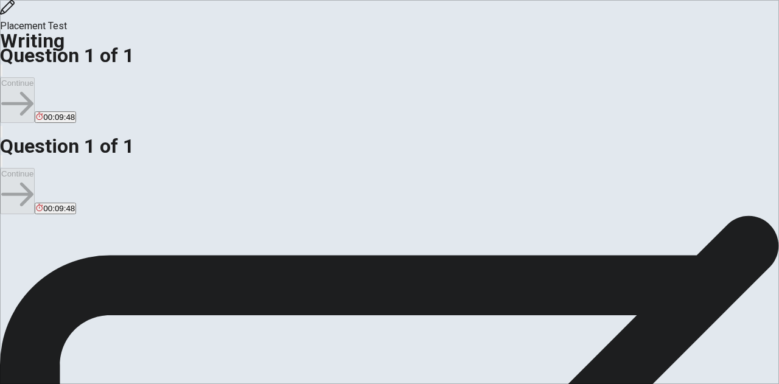
click at [184, 242] on span "Write about your opinion on a topic. Important things to remember: Try to write…" at bounding box center [129, 357] width 259 height 231
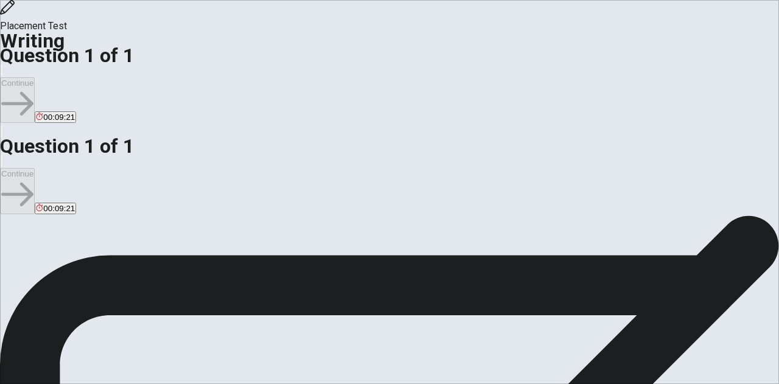
type textarea "ㅁ"
type textarea "s"
drag, startPoint x: 121, startPoint y: 299, endPoint x: 149, endPoint y: 299, distance: 28.0
click at [144, 355] on span "Think about a character from a book or movie that you admire. Write about who t…" at bounding box center [301, 361] width 526 height 12
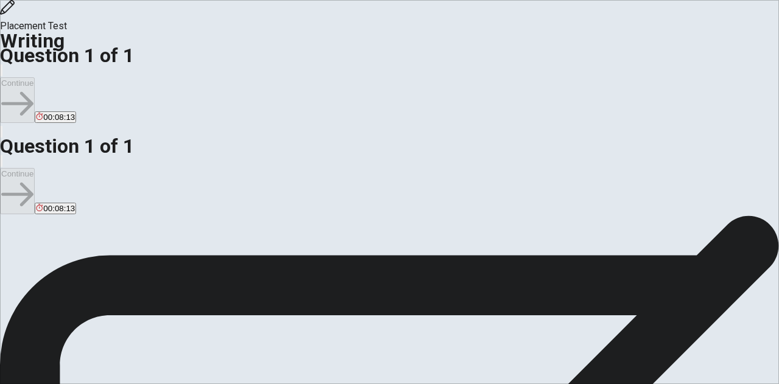
type textarea "i`m admire RDJ he is superhero, he saved people and he defens from alien for ea…"
click at [35, 77] on button "Continue" at bounding box center [17, 100] width 35 height 46
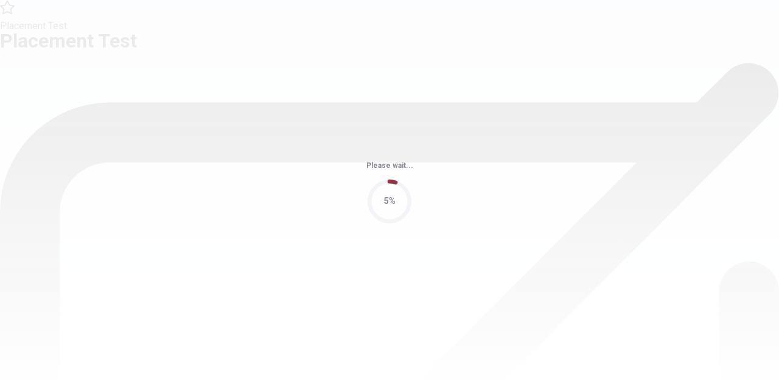
scroll to position [0, 0]
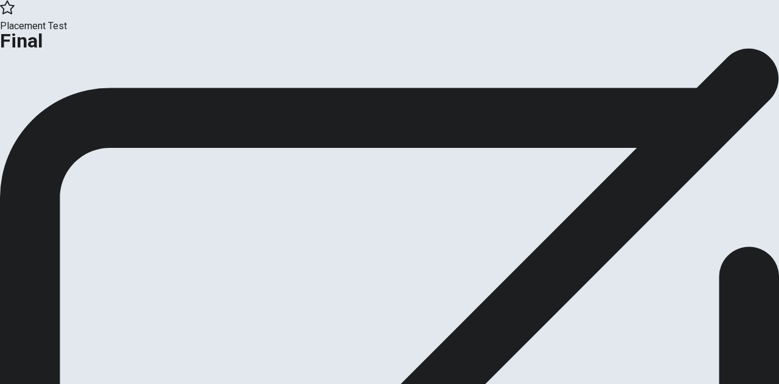
click at [49, 108] on button "Continue" at bounding box center [24, 100] width 49 height 16
